Goal: Check status: Check status

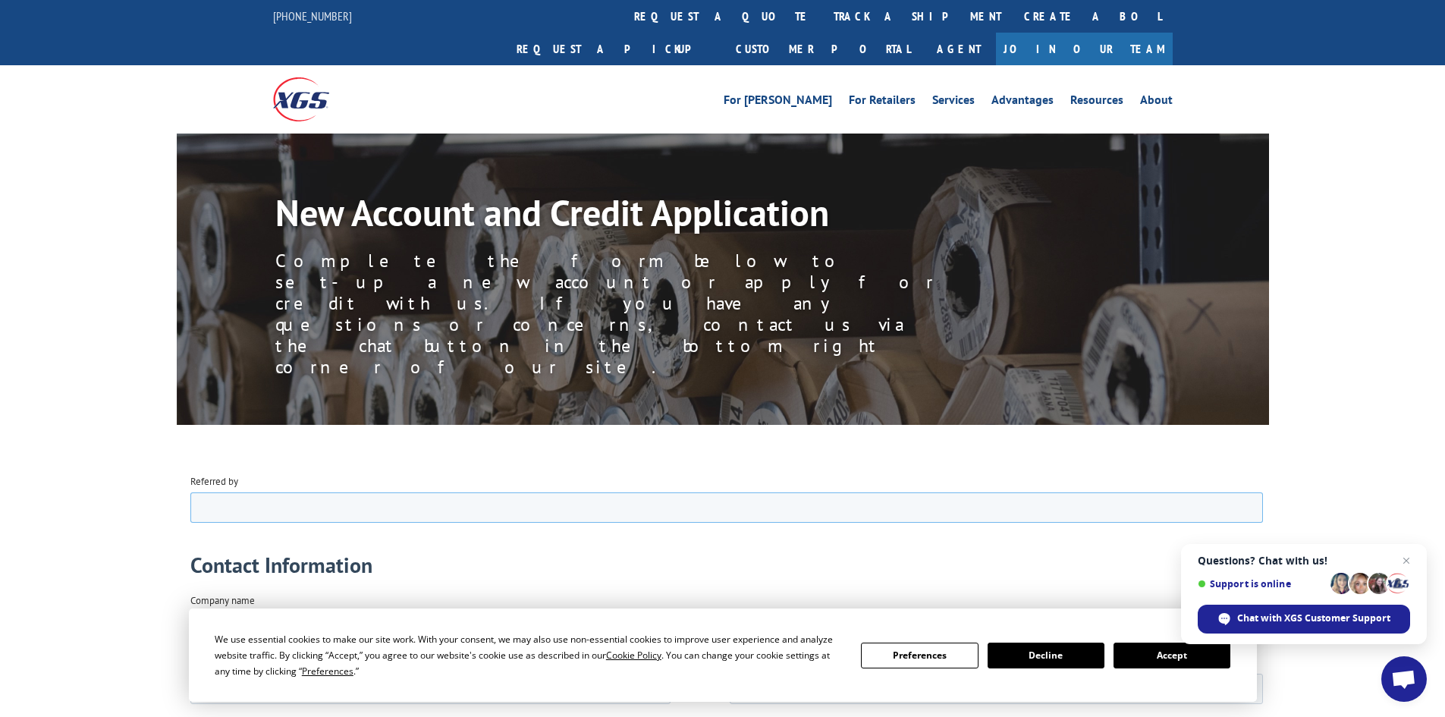
click at [270, 491] on input "Referred by" at bounding box center [726, 506] width 1072 height 30
click at [1185, 650] on button "Accept" at bounding box center [1171, 655] width 117 height 26
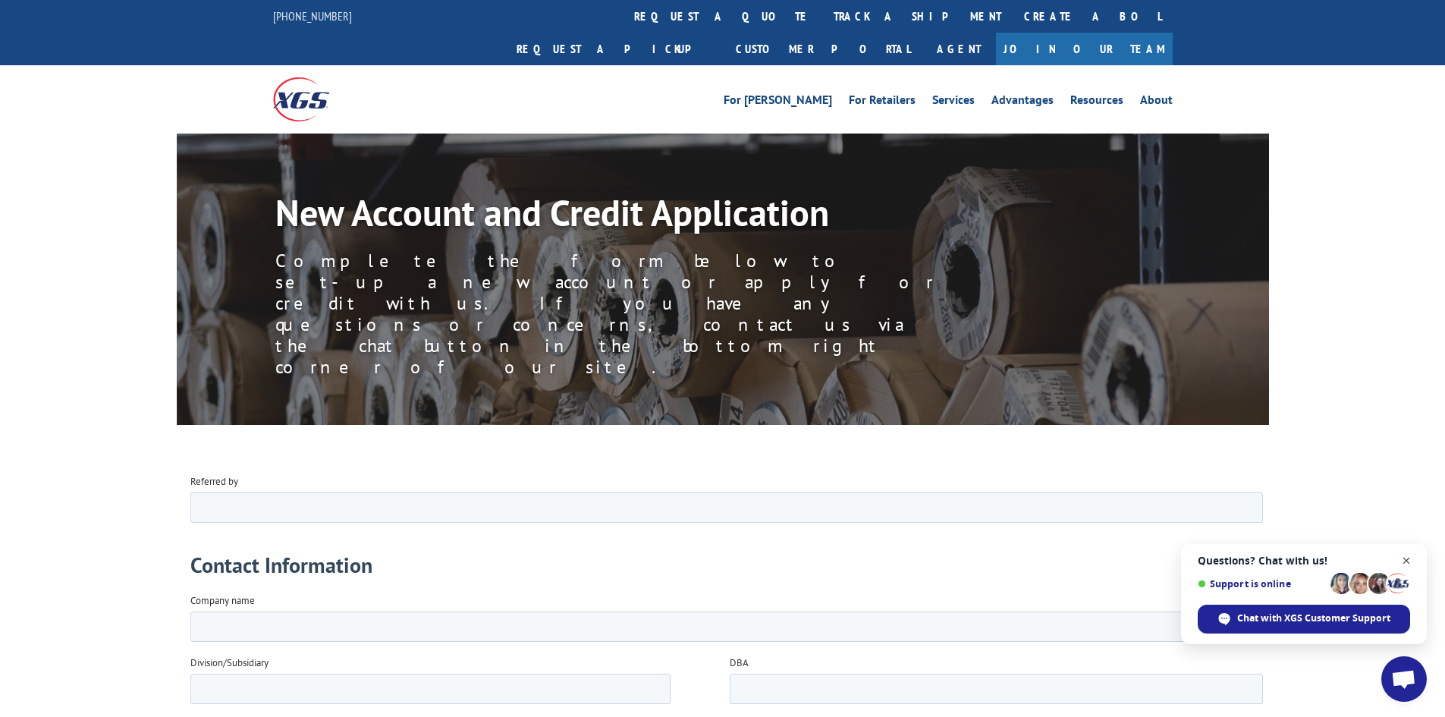
click at [1405, 559] on span "Open chat" at bounding box center [1406, 560] width 19 height 19
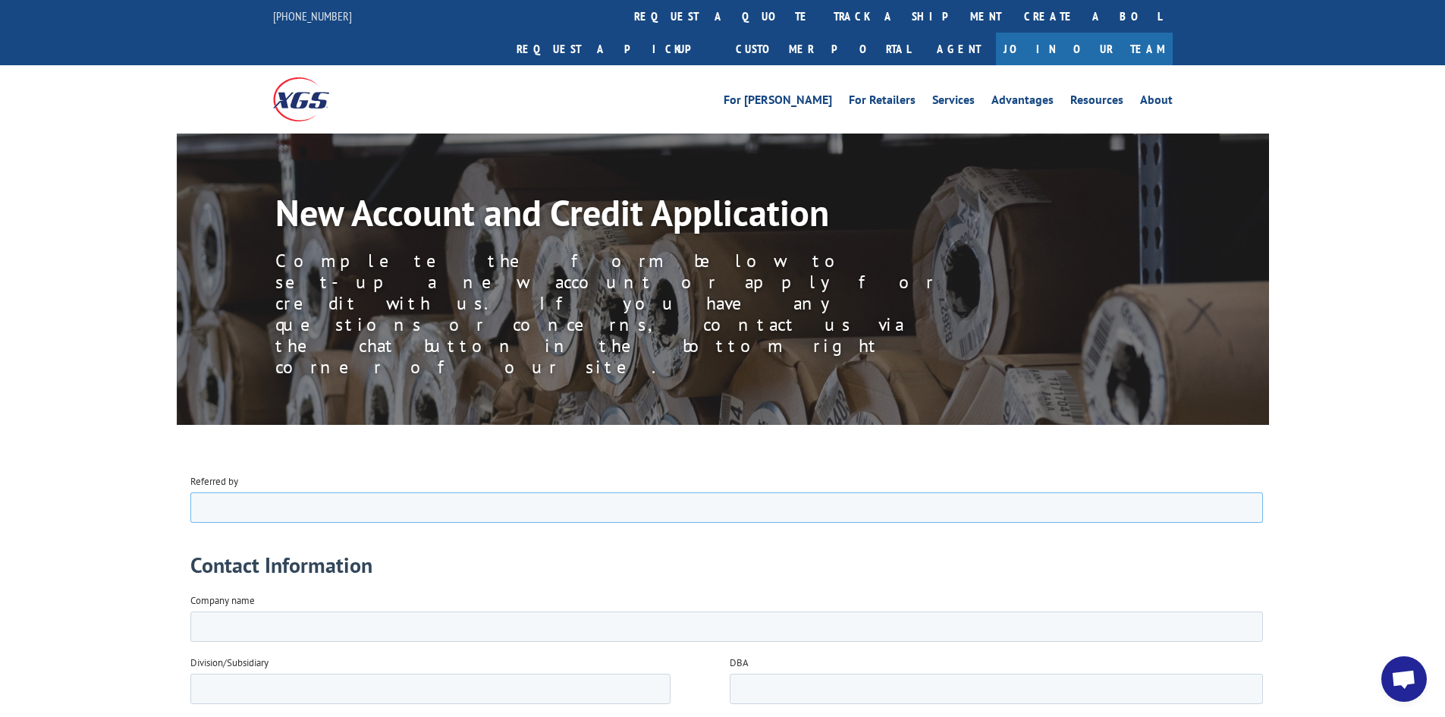
click at [287, 497] on input "Referred by" at bounding box center [726, 506] width 1072 height 30
click at [322, 604] on label "Company name" at bounding box center [729, 599] width 1078 height 15
click at [322, 610] on input "Company name" at bounding box center [726, 625] width 1072 height 30
click at [378, 618] on input "Company name" at bounding box center [726, 625] width 1072 height 30
click at [1407, 690] on span "Open chat" at bounding box center [1403, 680] width 25 height 21
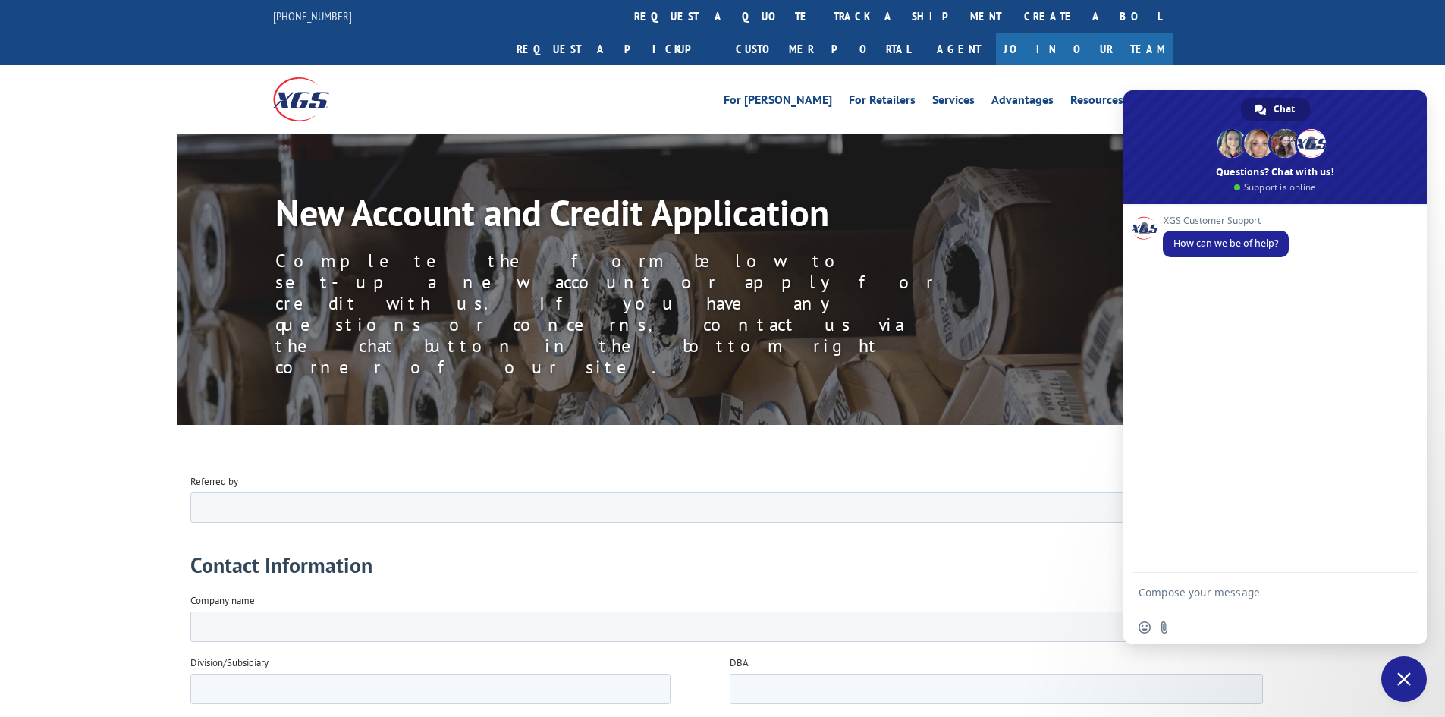
click at [1201, 601] on textarea "Compose your message..." at bounding box center [1259, 592] width 243 height 38
click at [1199, 593] on textarea "Compose your message..." at bounding box center [1259, 592] width 243 height 38
click at [822, 20] on link "track a shipment" at bounding box center [917, 16] width 190 height 33
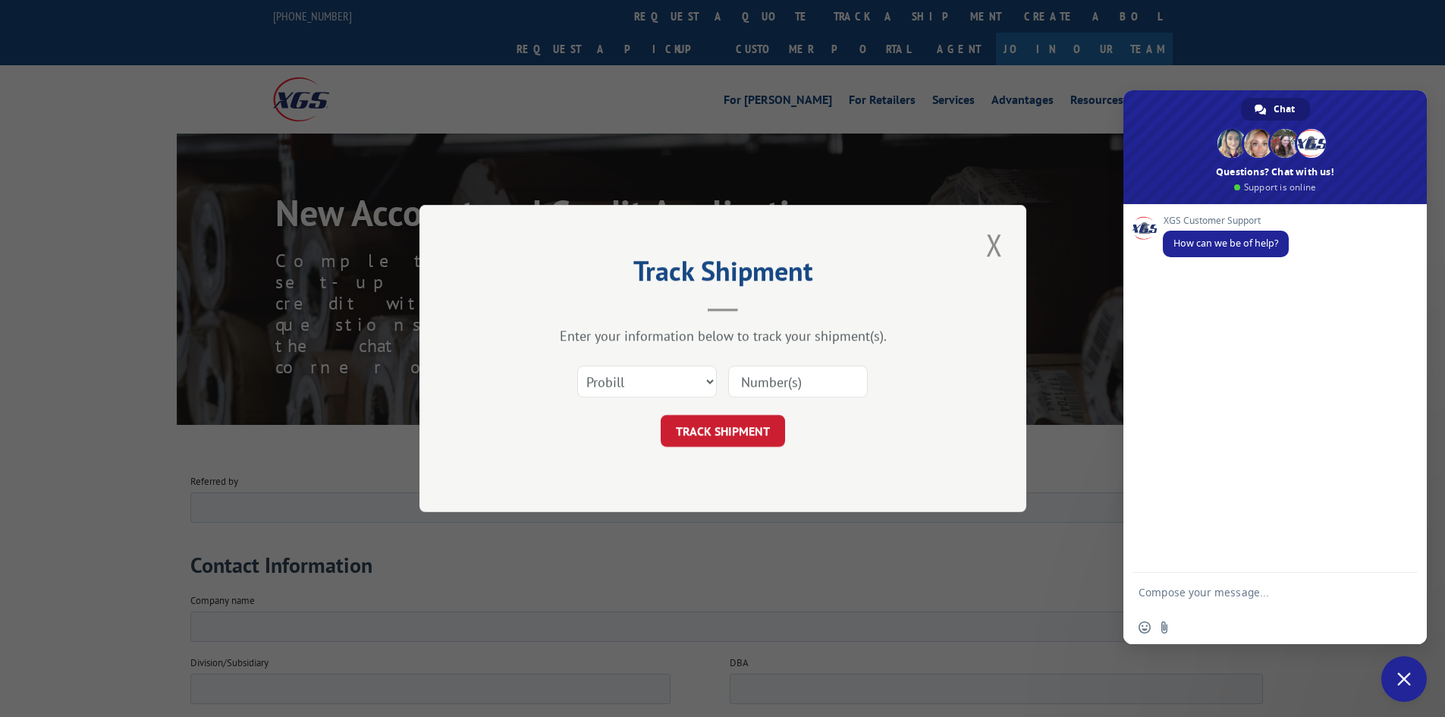
click at [844, 384] on input at bounding box center [798, 382] width 140 height 32
click at [711, 381] on select "Select category... Probill BOL PO" at bounding box center [647, 382] width 140 height 32
select select "bol"
click at [577, 366] on select "Select category... Probill BOL PO" at bounding box center [647, 382] width 140 height 32
click at [776, 385] on input at bounding box center [798, 382] width 140 height 32
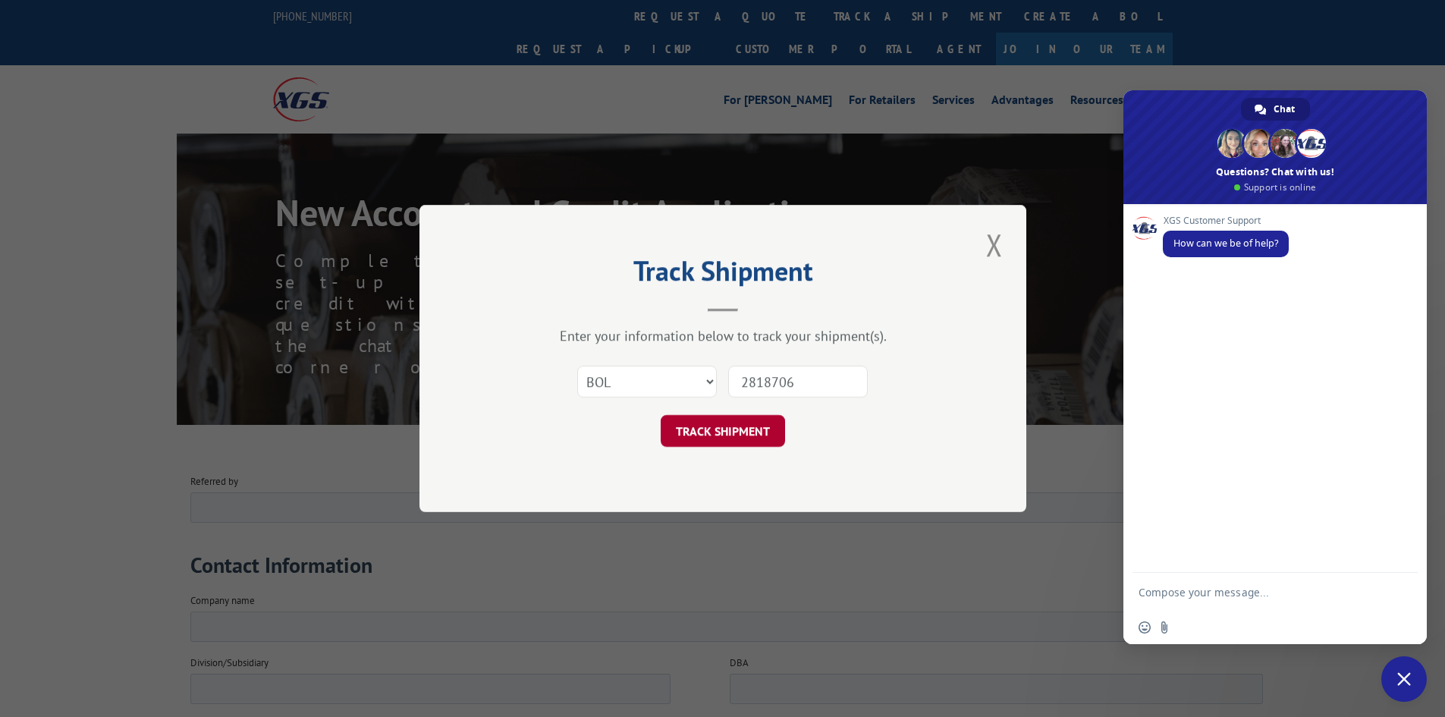
type input "2818706"
click at [753, 431] on button "TRACK SHIPMENT" at bounding box center [722, 431] width 124 height 32
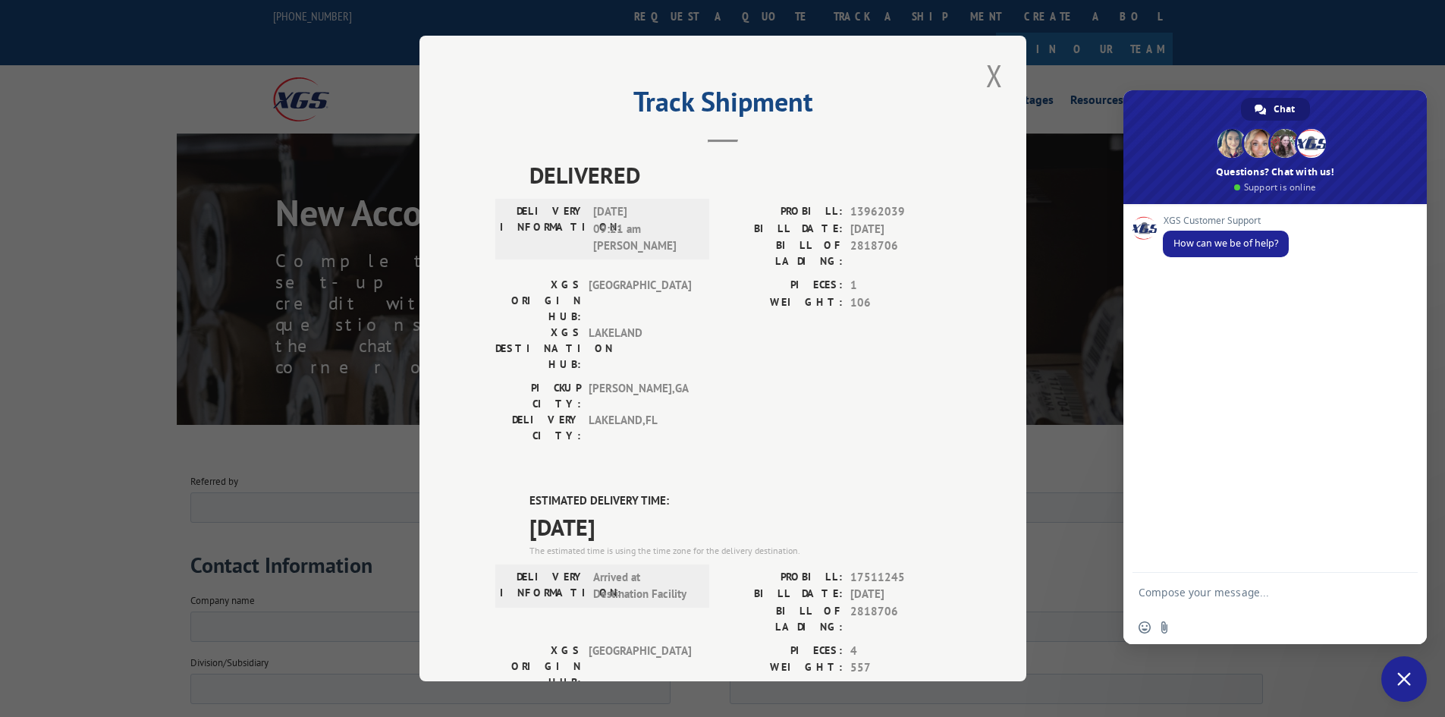
click at [1401, 685] on span "Close chat" at bounding box center [1404, 679] width 14 height 14
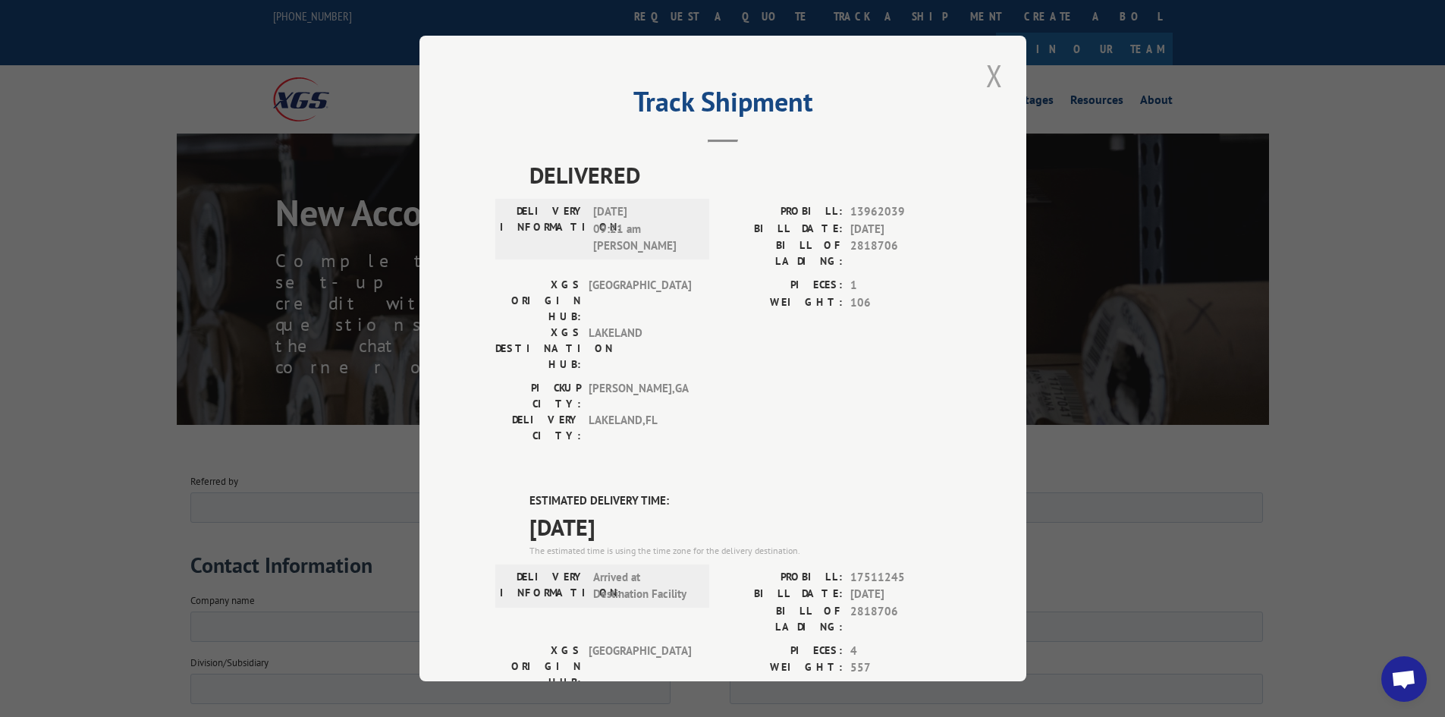
click at [989, 77] on button "Close modal" at bounding box center [994, 76] width 26 height 42
